Goal: Information Seeking & Learning: Check status

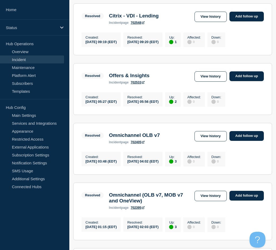
scroll to position [106, 0]
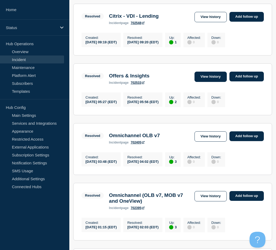
click at [206, 75] on link "View history" at bounding box center [210, 77] width 32 height 10
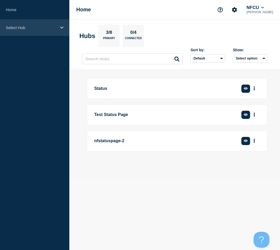
click at [25, 28] on p "Select Hub" at bounding box center [31, 27] width 51 height 4
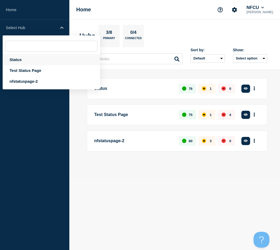
click at [14, 60] on div "Status" at bounding box center [51, 59] width 97 height 11
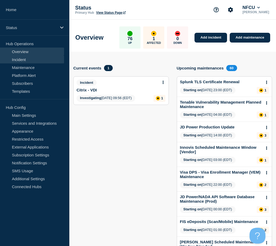
click at [21, 60] on link "Incident" at bounding box center [32, 60] width 64 height 8
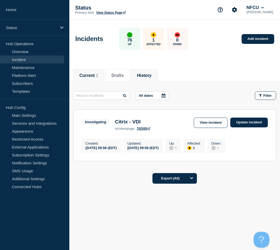
click at [149, 75] on button "History" at bounding box center [144, 75] width 15 height 5
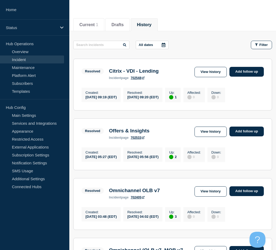
scroll to position [53, 0]
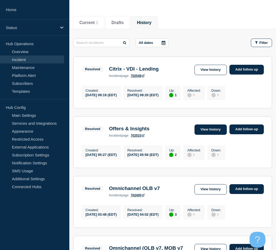
click at [216, 130] on link "View history" at bounding box center [210, 129] width 32 height 10
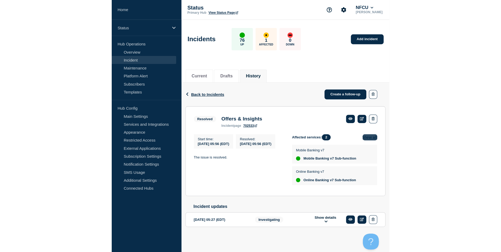
scroll to position [1, 0]
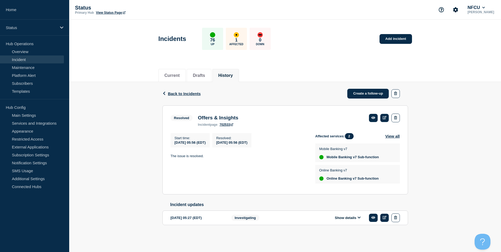
click at [20, 60] on link "Incident" at bounding box center [32, 60] width 64 height 8
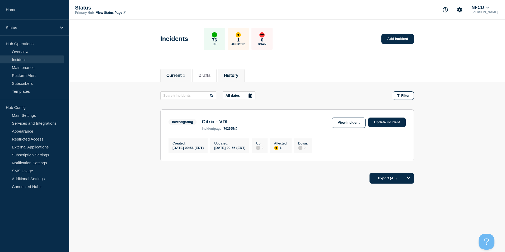
click at [232, 75] on button "History" at bounding box center [231, 75] width 15 height 5
